Goal: Task Accomplishment & Management: Complete application form

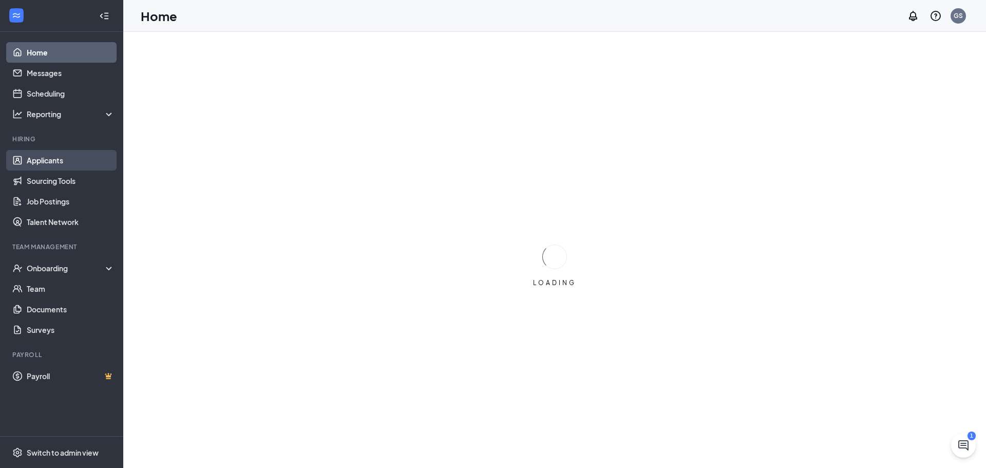
click at [60, 162] on link "Applicants" at bounding box center [71, 160] width 88 height 21
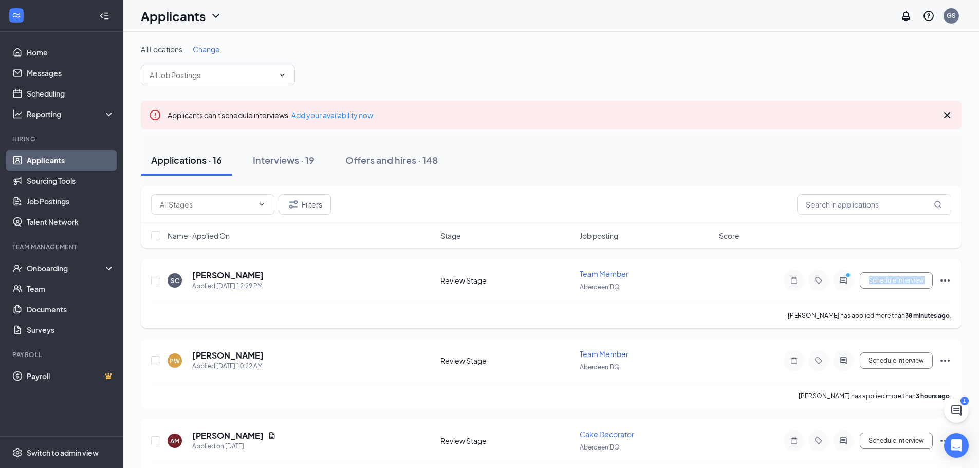
drag, startPoint x: 720, startPoint y: 305, endPoint x: 757, endPoint y: 299, distance: 37.3
click at [757, 299] on div "SC [PERSON_NAME] Applied [DATE] 12:29 PM Review Stage Team Member Aberdeen DQ S…" at bounding box center [551, 293] width 820 height 70
click at [955, 120] on div "Applicants can't schedule interviews. Add your availability now" at bounding box center [551, 115] width 820 height 29
click at [952, 117] on icon "Cross" at bounding box center [947, 115] width 12 height 12
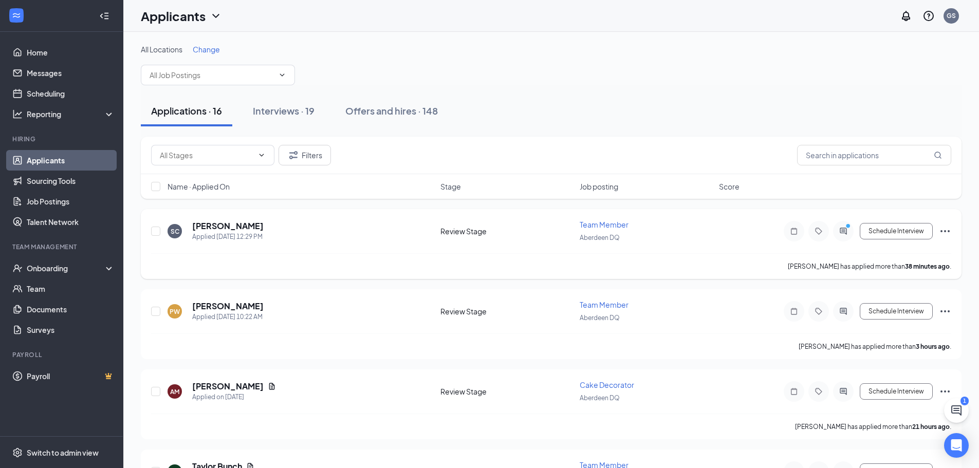
click at [659, 266] on div "[PERSON_NAME] has applied more than 38 minutes ago ." at bounding box center [551, 266] width 800 height 26
click at [660, 266] on div "[PERSON_NAME] has applied more than 38 minutes ago ." at bounding box center [551, 266] width 800 height 26
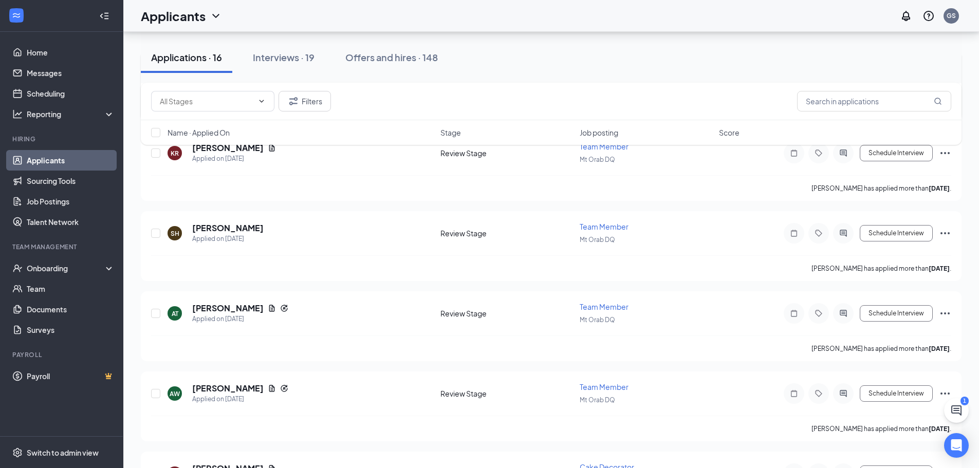
scroll to position [771, 0]
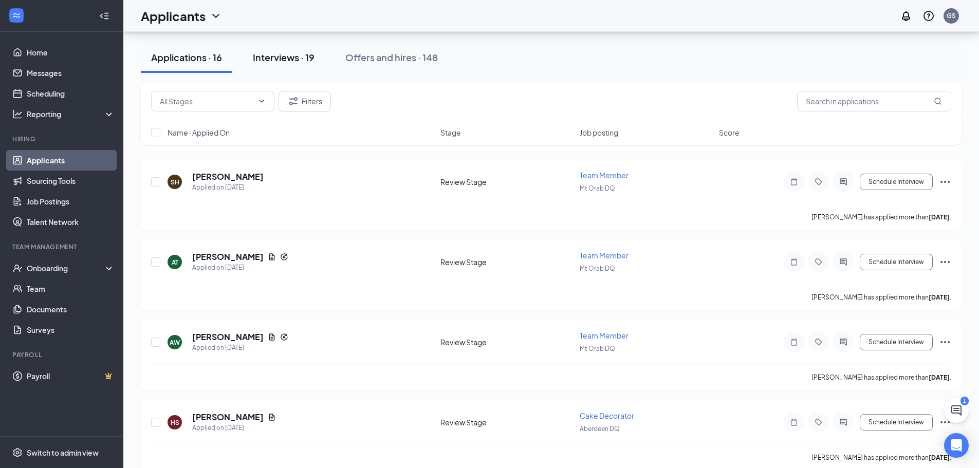
click at [270, 60] on div "Interviews · 19" at bounding box center [284, 57] width 62 height 13
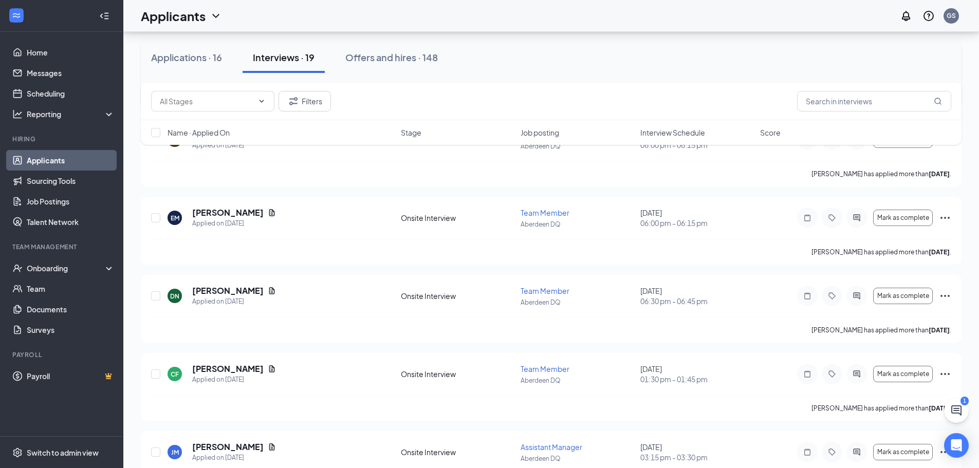
scroll to position [1227, 0]
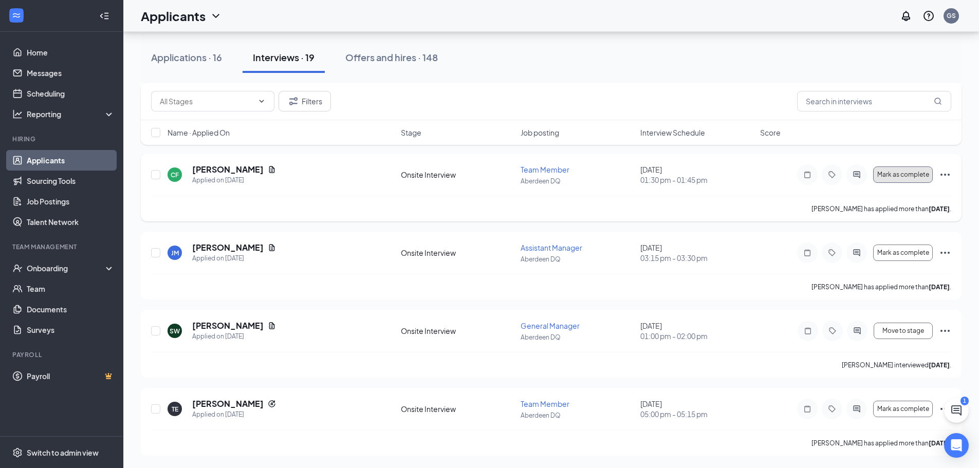
click at [902, 173] on span "Mark as complete" at bounding box center [903, 174] width 52 height 7
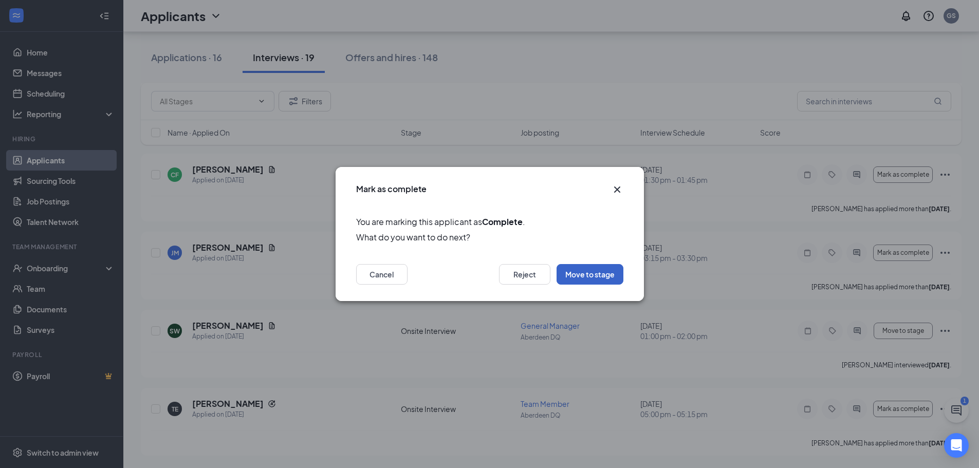
click at [600, 273] on button "Move to stage" at bounding box center [589, 274] width 67 height 21
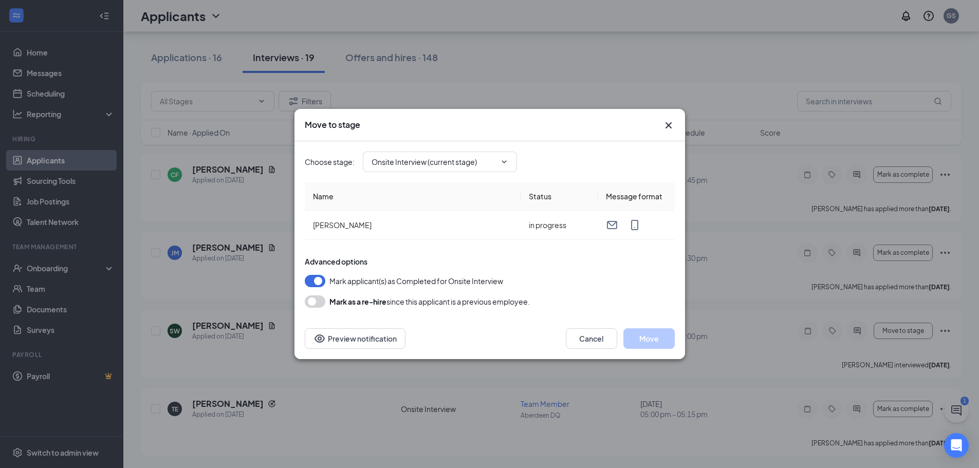
type input "Hiring Complete (final stage)"
click at [648, 338] on button "Move" at bounding box center [648, 338] width 51 height 21
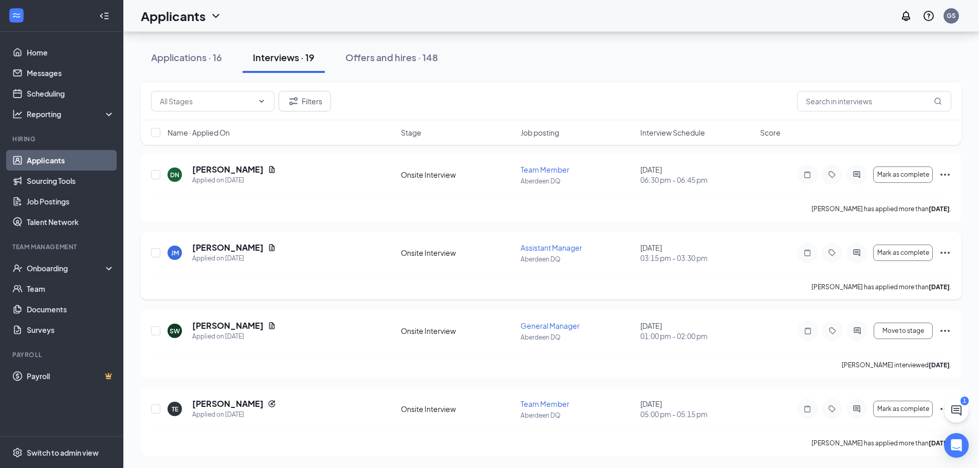
scroll to position [1149, 0]
click at [78, 264] on div "Onboarding" at bounding box center [66, 268] width 79 height 10
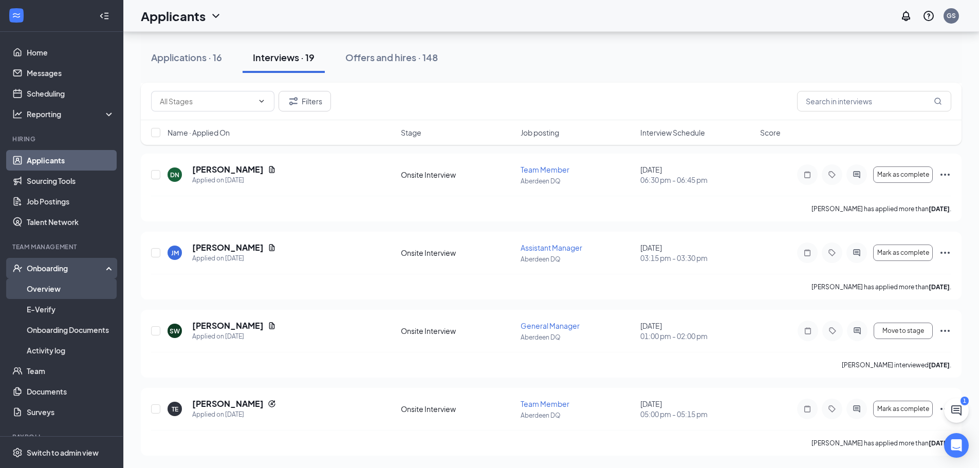
click at [79, 294] on link "Overview" at bounding box center [71, 288] width 88 height 21
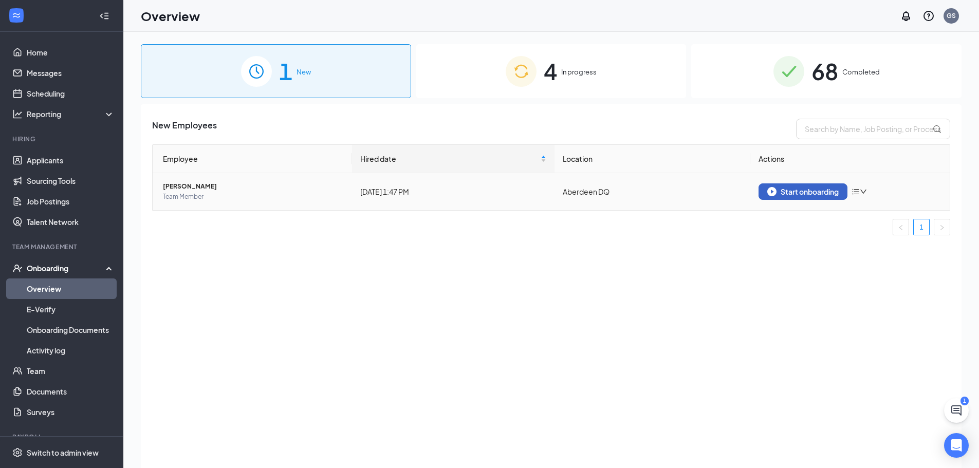
click at [785, 192] on div "Start onboarding" at bounding box center [802, 191] width 71 height 9
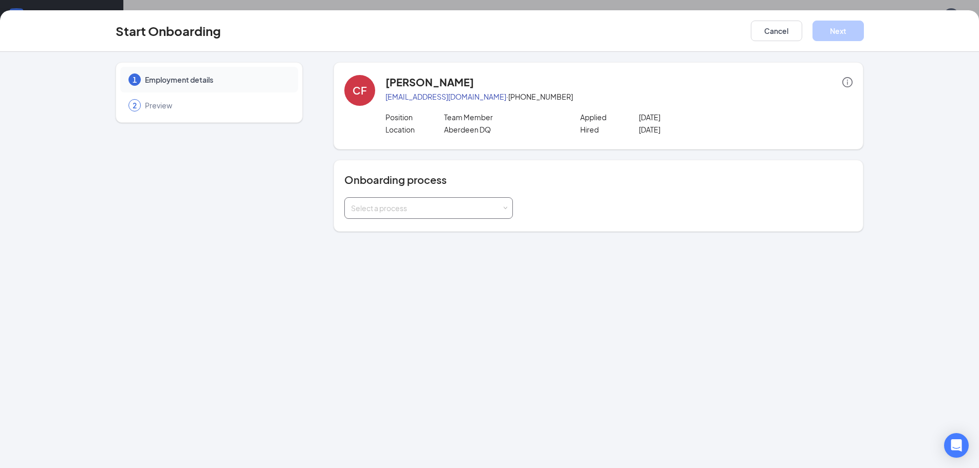
click at [370, 209] on div "Select a process" at bounding box center [426, 208] width 151 height 10
click at [398, 226] on span "Team DQ Onboarding" at bounding box center [384, 229] width 73 height 9
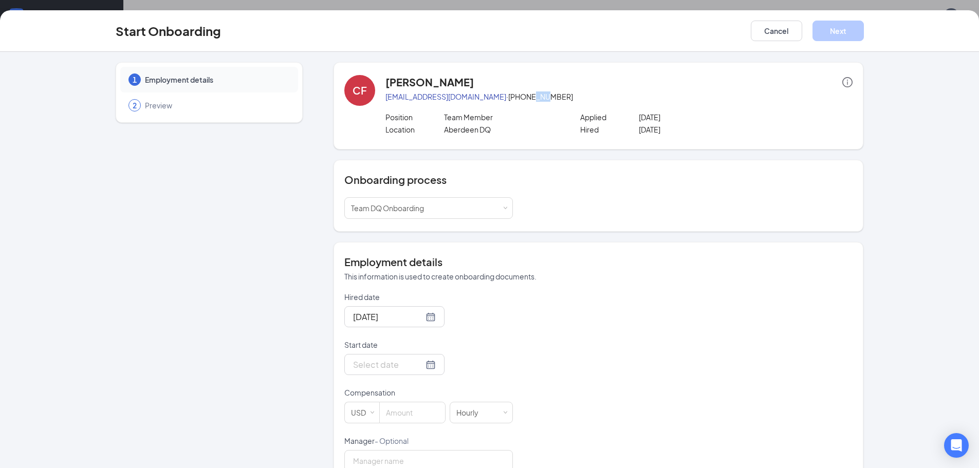
drag, startPoint x: 495, startPoint y: 97, endPoint x: 523, endPoint y: 95, distance: 27.8
click at [508, 95] on p "[EMAIL_ADDRESS][DOMAIN_NAME] · [PHONE_NUMBER]" at bounding box center [618, 96] width 467 height 10
drag, startPoint x: 526, startPoint y: 97, endPoint x: 513, endPoint y: 133, distance: 38.2
click at [521, 103] on div "[PERSON_NAME] [EMAIL_ADDRESS][DOMAIN_NAME] · [PHONE_NUMBER] Position Team Membe…" at bounding box center [618, 106] width 467 height 62
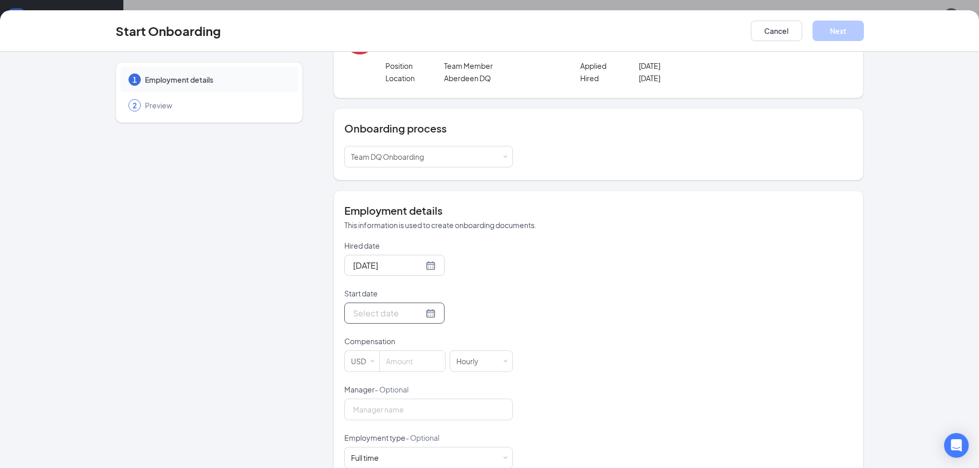
click at [372, 317] on input "Start date" at bounding box center [388, 313] width 70 height 13
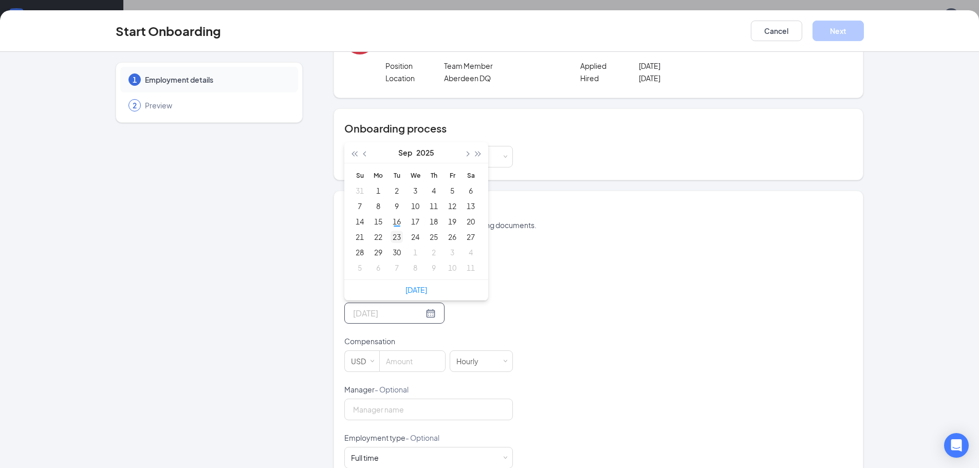
type input "[DATE]"
drag, startPoint x: 394, startPoint y: 236, endPoint x: 402, endPoint y: 245, distance: 11.6
click at [395, 236] on div "23" at bounding box center [396, 237] width 12 height 12
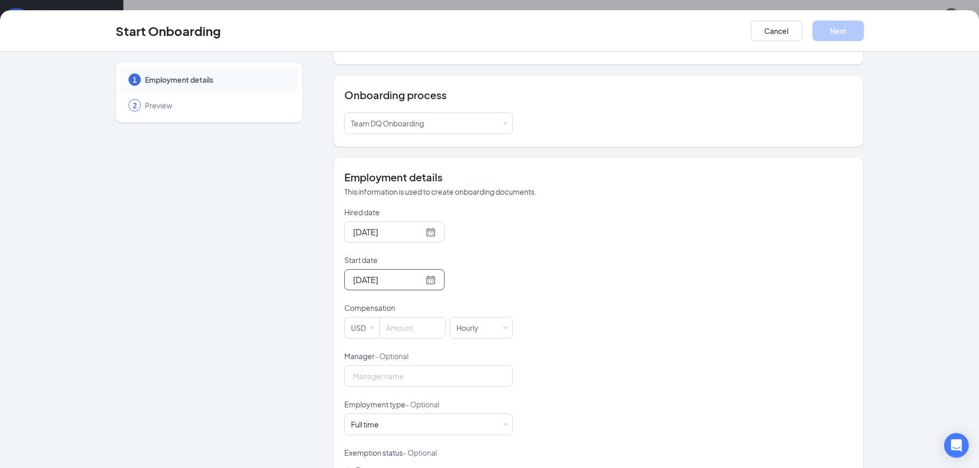
scroll to position [103, 0]
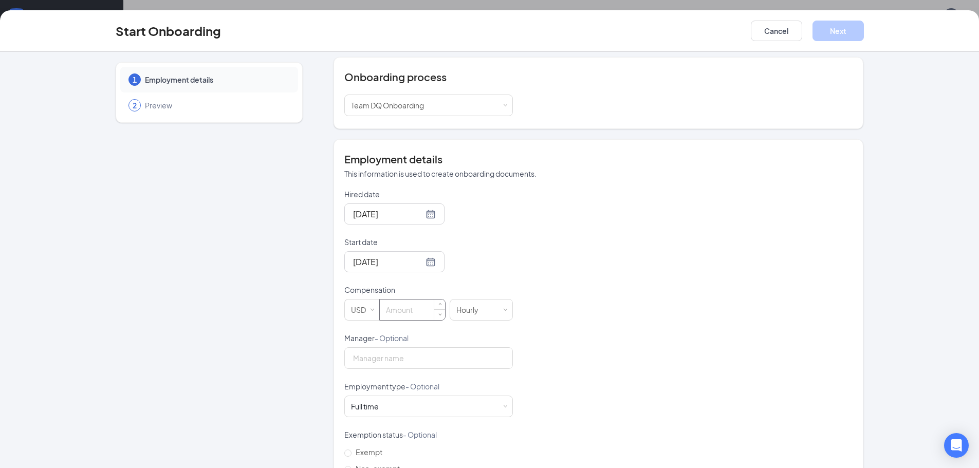
click at [411, 315] on input at bounding box center [412, 309] width 65 height 21
type input "10.7"
click at [459, 363] on input "Manager - Optional" at bounding box center [428, 358] width 168 height 22
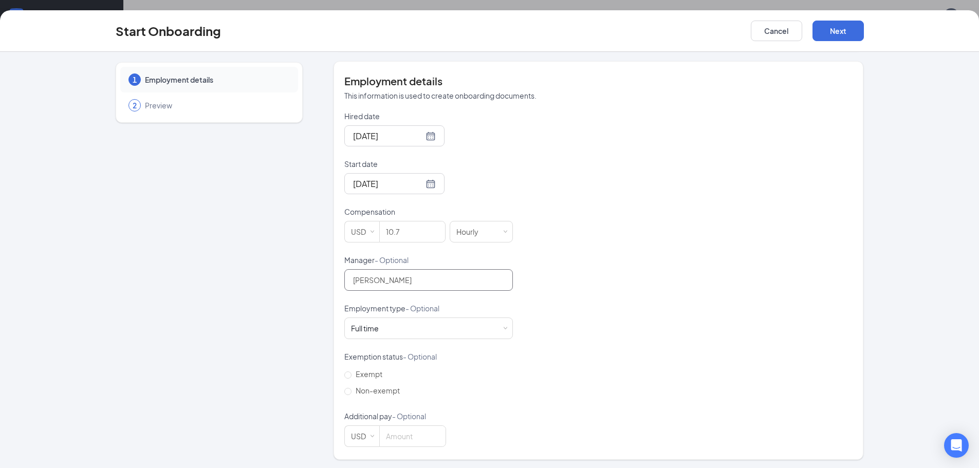
scroll to position [183, 0]
type input "[PERSON_NAME]"
drag, startPoint x: 352, startPoint y: 400, endPoint x: 355, endPoint y: 392, distance: 8.3
click at [353, 400] on form "Hired date [DATE] Start date [DATE] [DATE] Su Mo Tu We Th Fr Sa 31 1 2 3 4 5 6 …" at bounding box center [428, 277] width 168 height 336
click at [355, 392] on span "Non-exempt" at bounding box center [377, 388] width 52 height 9
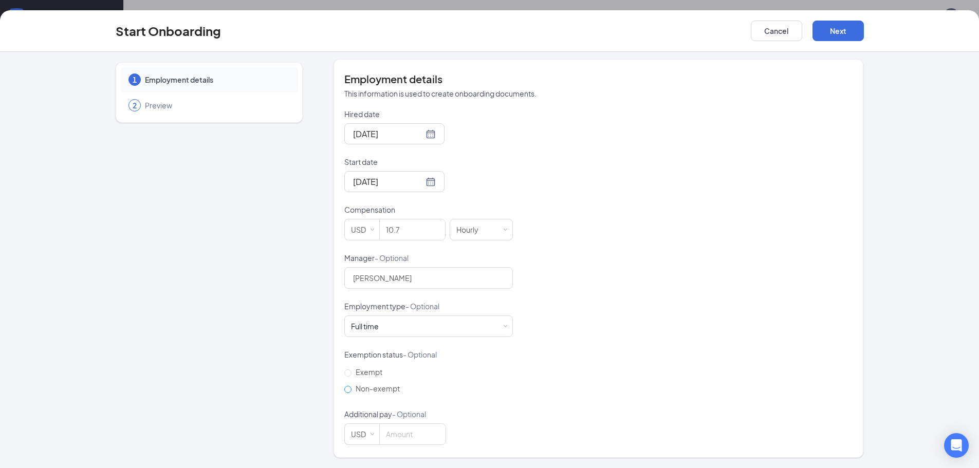
click at [351, 392] on input "Non-exempt" at bounding box center [347, 389] width 7 height 7
radio input "true"
click at [406, 335] on div "Full time Works 30+ hours per week and is reasonably expected to work" at bounding box center [428, 326] width 155 height 21
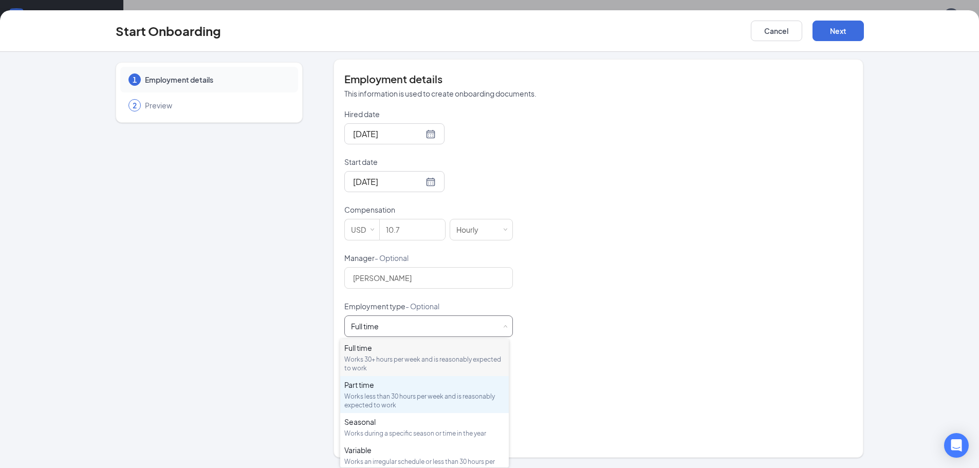
click at [383, 396] on div "Works less than 30 hours per week and is reasonably expected to work" at bounding box center [424, 400] width 160 height 17
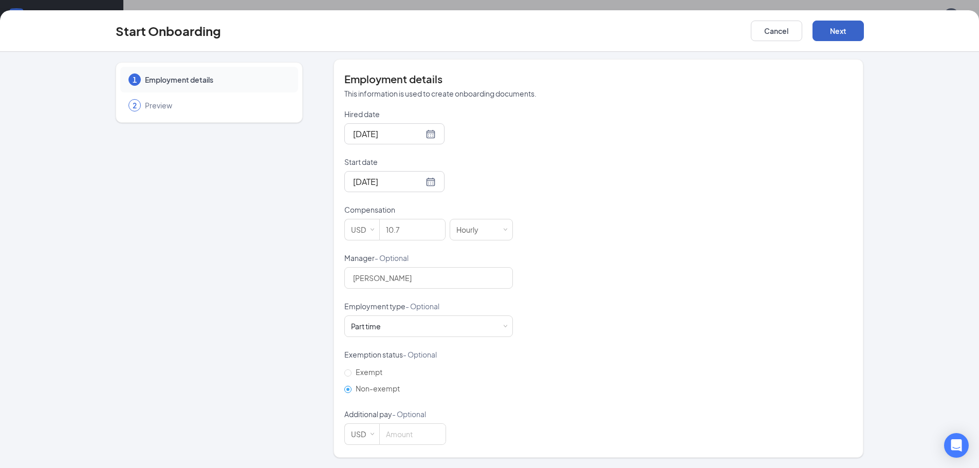
click at [832, 38] on button "Next" at bounding box center [837, 31] width 51 height 21
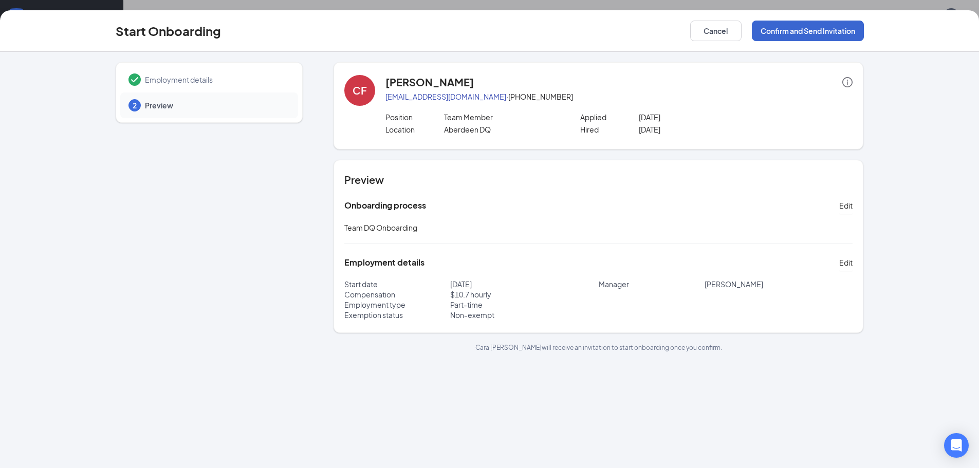
scroll to position [0, 0]
click at [822, 37] on button "Confirm and Send Invitation" at bounding box center [808, 31] width 112 height 21
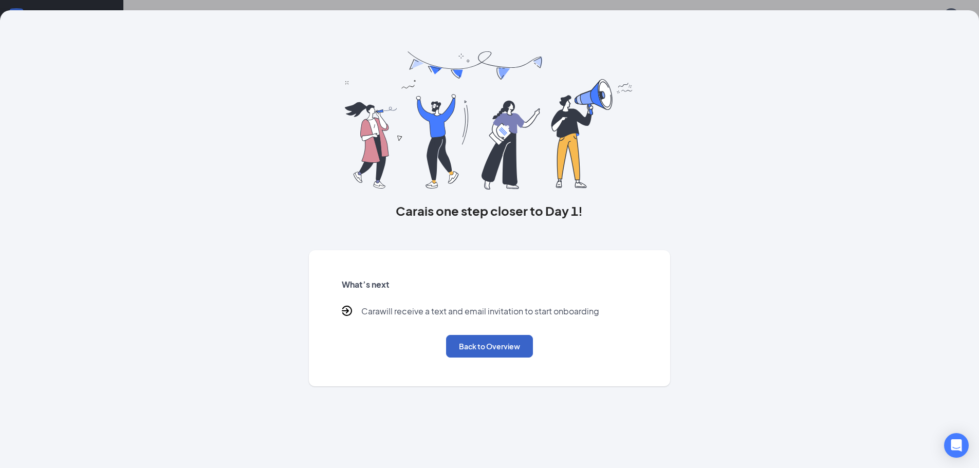
click at [462, 342] on button "Back to Overview" at bounding box center [489, 346] width 87 height 23
